Goal: Task Accomplishment & Management: Complete application form

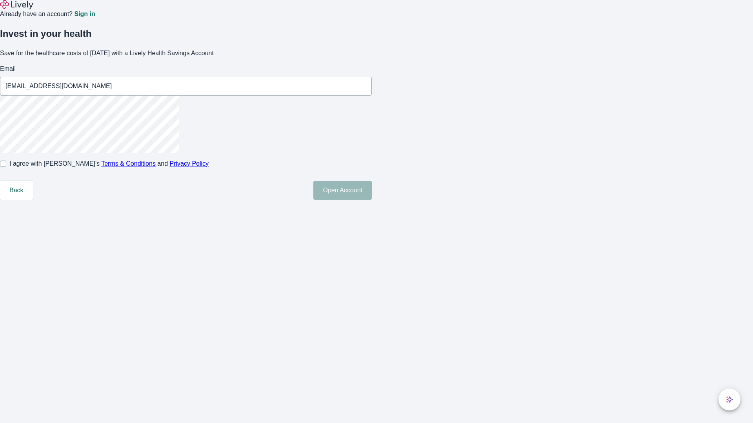
click at [6, 167] on input "I agree with Lively’s Terms & Conditions and Privacy Policy" at bounding box center [3, 164] width 6 height 6
checkbox input "true"
click at [372, 200] on button "Open Account" at bounding box center [342, 190] width 58 height 19
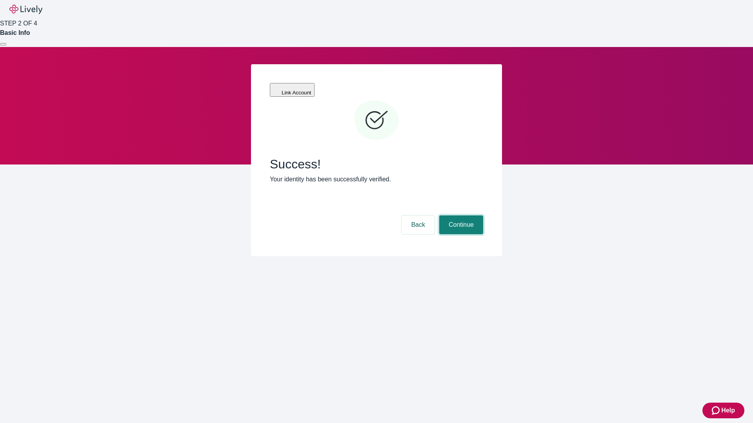
click at [460, 216] on button "Continue" at bounding box center [461, 225] width 44 height 19
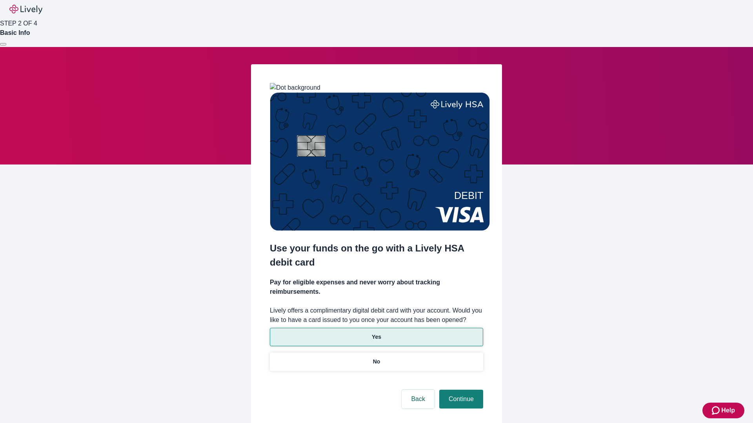
click at [376, 333] on p "Yes" at bounding box center [376, 337] width 9 height 8
click at [460, 390] on button "Continue" at bounding box center [461, 399] width 44 height 19
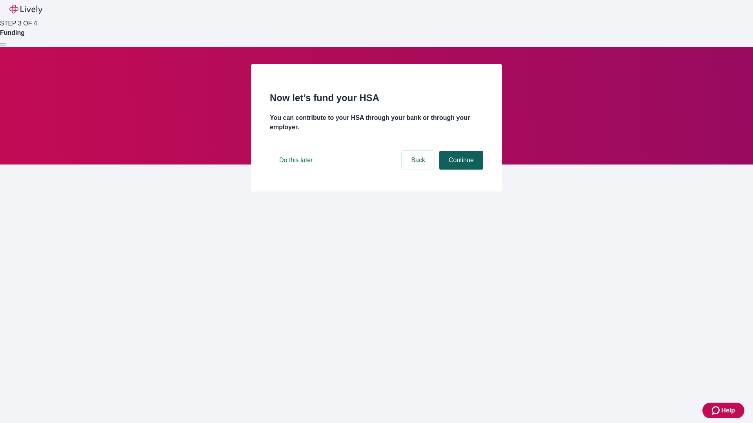
click at [460, 170] on button "Continue" at bounding box center [461, 160] width 44 height 19
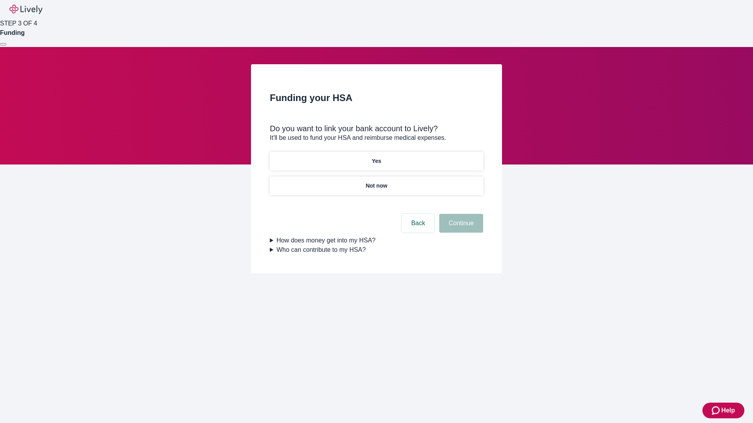
click at [376, 182] on p "Not now" at bounding box center [376, 186] width 22 height 8
click at [460, 228] on button "Continue" at bounding box center [461, 223] width 44 height 19
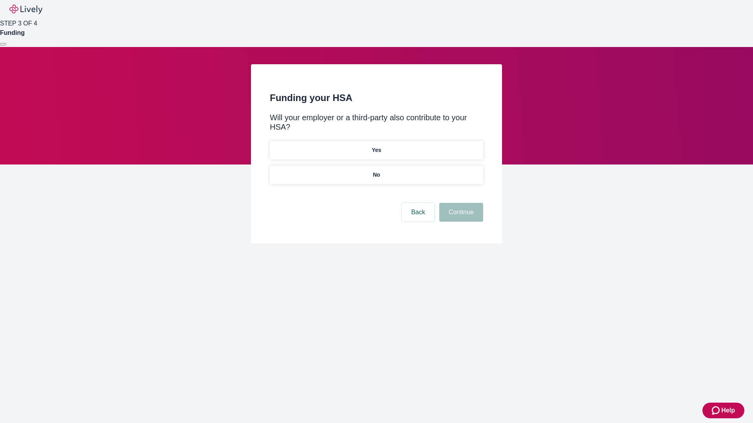
click at [376, 171] on p "No" at bounding box center [376, 175] width 7 height 8
click at [460, 203] on button "Continue" at bounding box center [461, 212] width 44 height 19
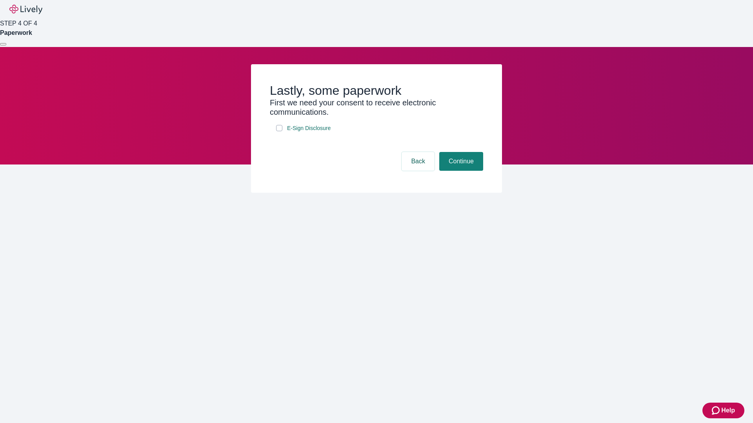
click at [279, 131] on input "E-Sign Disclosure" at bounding box center [279, 128] width 6 height 6
checkbox input "true"
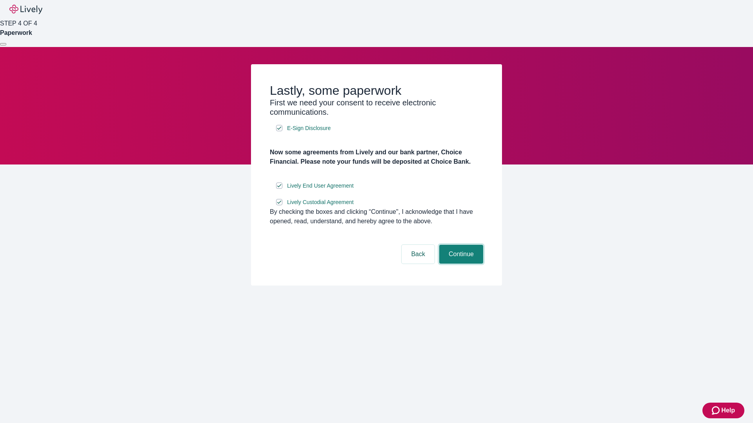
click at [460, 264] on button "Continue" at bounding box center [461, 254] width 44 height 19
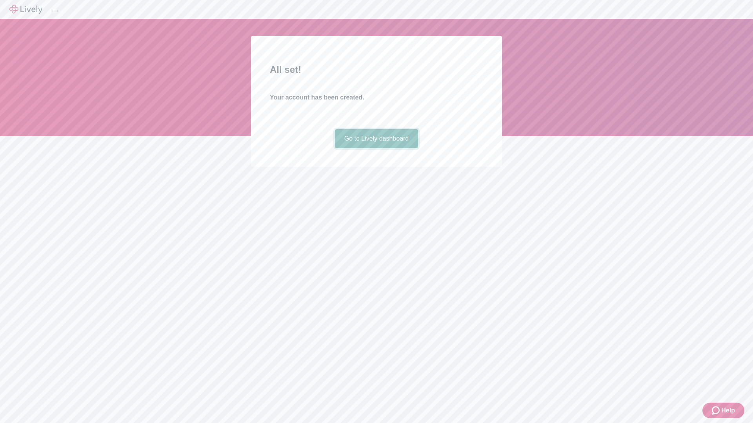
click at [376, 148] on link "Go to Lively dashboard" at bounding box center [377, 138] width 84 height 19
